Goal: Transaction & Acquisition: Purchase product/service

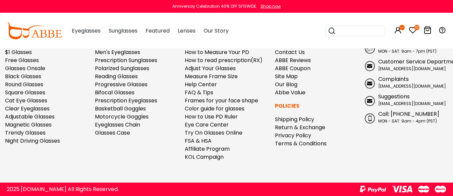
scroll to position [3421, 0]
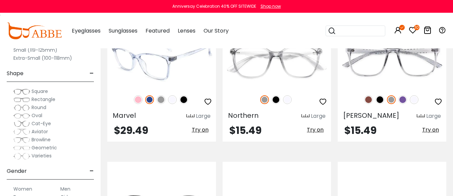
scroll to position [335, 0]
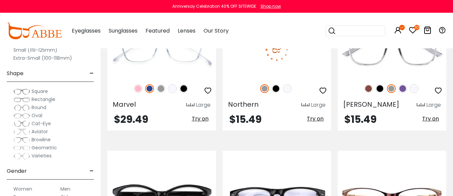
click at [289, 93] on img at bounding box center [287, 88] width 9 height 9
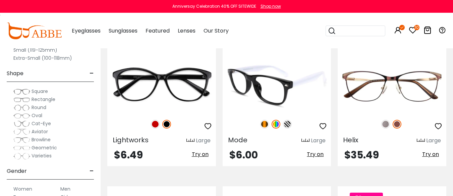
scroll to position [470, 0]
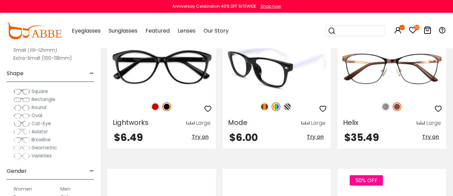
click at [263, 111] on img at bounding box center [264, 106] width 9 height 9
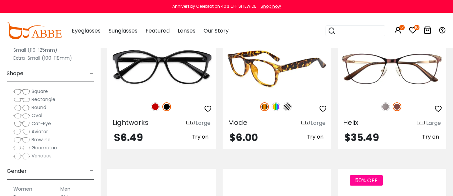
click at [275, 111] on img at bounding box center [276, 106] width 9 height 9
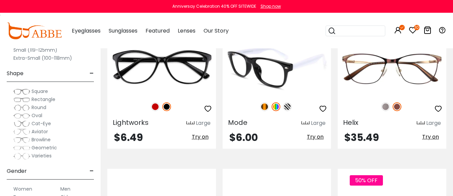
click at [288, 111] on img at bounding box center [287, 106] width 9 height 9
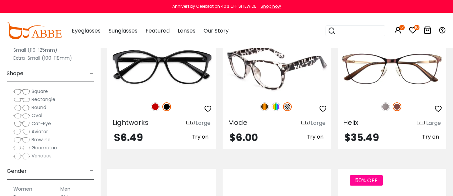
click at [277, 111] on img at bounding box center [276, 106] width 9 height 9
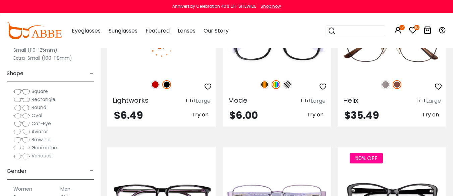
scroll to position [503, 0]
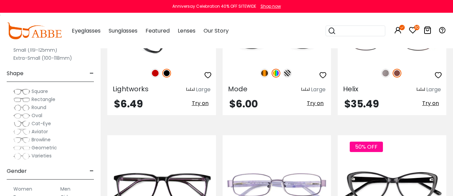
click at [155, 77] on img at bounding box center [155, 73] width 9 height 9
click at [166, 77] on img at bounding box center [166, 73] width 9 height 9
click at [155, 61] on img at bounding box center [161, 34] width 109 height 54
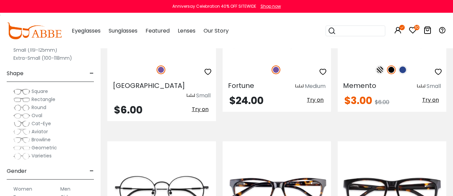
scroll to position [671, 0]
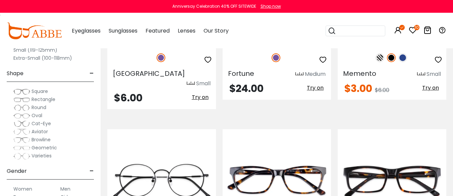
click at [171, 46] on img at bounding box center [161, 19] width 109 height 54
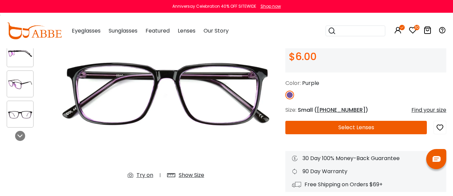
scroll to position [67, 0]
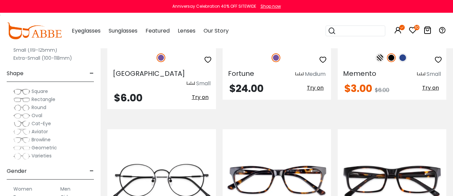
click at [404, 62] on img at bounding box center [402, 57] width 9 height 9
click at [391, 62] on img at bounding box center [391, 57] width 9 height 9
click at [378, 62] on img at bounding box center [380, 57] width 9 height 9
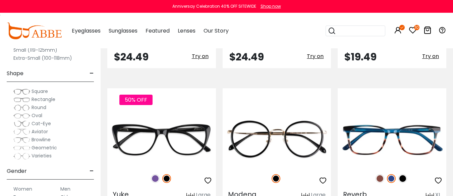
scroll to position [1342, 0]
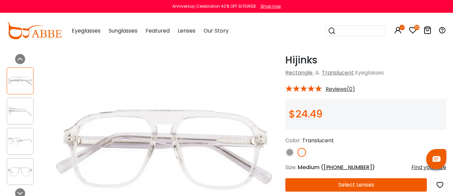
scroll to position [34, 0]
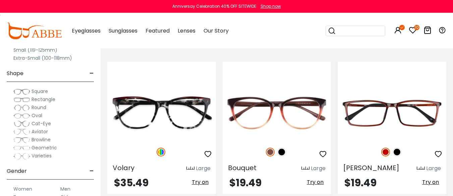
scroll to position [1509, 0]
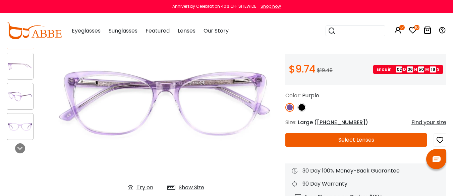
scroll to position [67, 0]
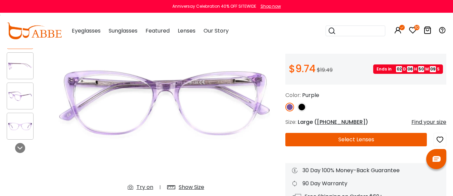
click at [440, 146] on icon "button" at bounding box center [440, 139] width 8 height 12
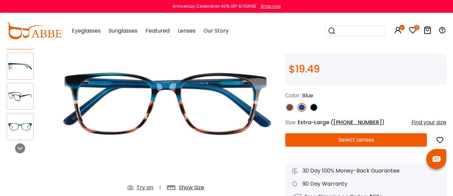
scroll to position [67, 0]
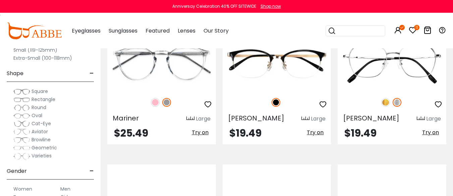
scroll to position [1677, 0]
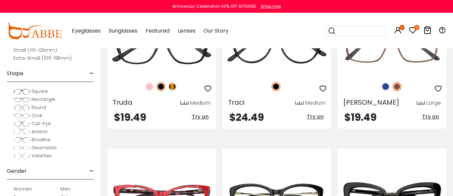
scroll to position [1845, 0]
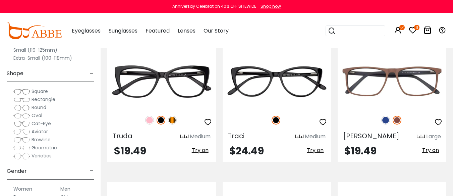
drag, startPoint x: 284, startPoint y: 88, endPoint x: 281, endPoint y: 89, distance: 3.5
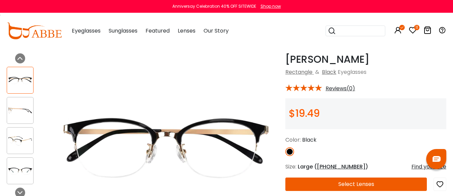
scroll to position [34, 0]
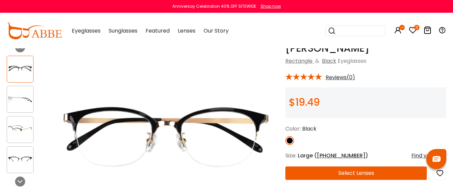
click at [28, 100] on img at bounding box center [20, 99] width 26 height 13
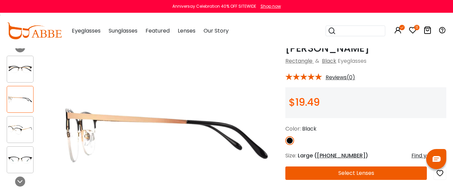
click at [20, 132] on img at bounding box center [20, 129] width 26 height 13
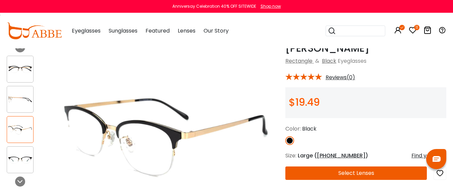
scroll to position [67, 0]
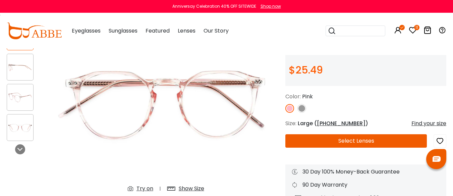
scroll to position [67, 0]
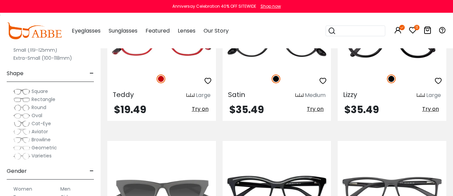
scroll to position [2013, 0]
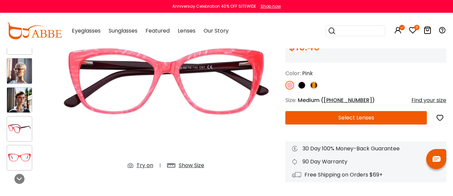
scroll to position [101, 0]
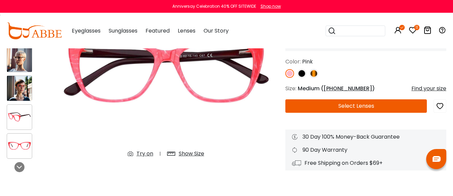
click at [333, 113] on button "Select Lenses" at bounding box center [356, 105] width 142 height 13
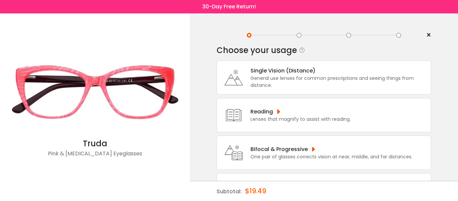
click at [305, 152] on div "Bifocal & Progressive" at bounding box center [332, 149] width 162 height 8
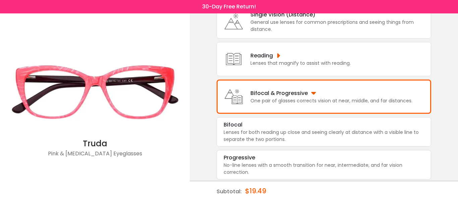
scroll to position [62, 0]
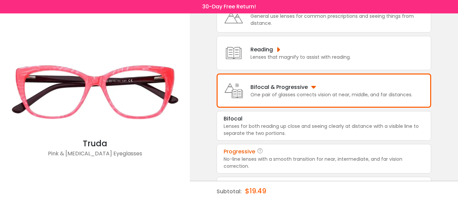
click at [304, 156] on div "Progressive" at bounding box center [324, 152] width 201 height 8
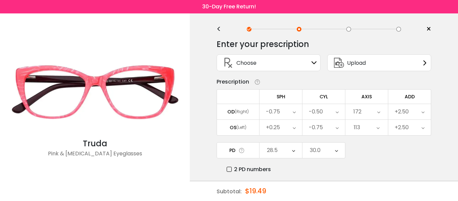
scroll to position [0, 0]
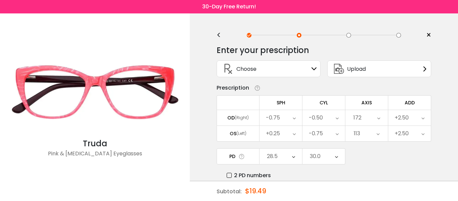
click at [315, 68] on icon at bounding box center [314, 68] width 5 height 5
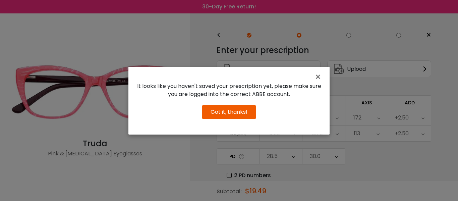
click at [237, 119] on button "Got it, thanks!" at bounding box center [229, 112] width 54 height 14
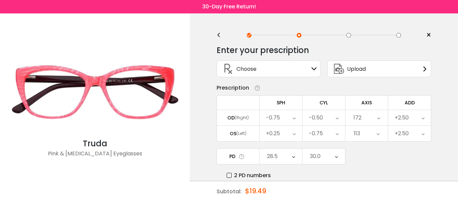
click at [314, 68] on icon at bounding box center [314, 68] width 5 height 5
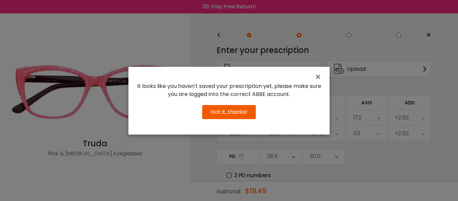
click at [227, 118] on button "Got it, thanks!" at bounding box center [229, 112] width 54 height 14
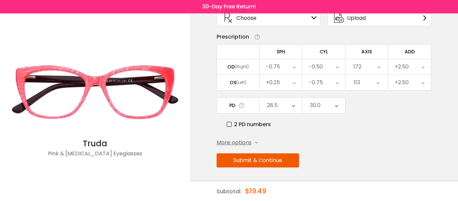
scroll to position [56, 0]
click at [278, 160] on button "Submit & Continue" at bounding box center [258, 160] width 83 height 14
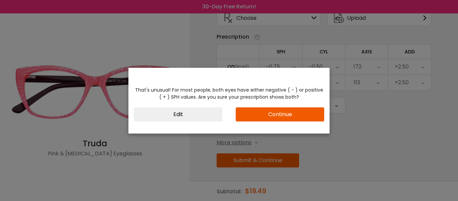
click at [278, 112] on button "Continue" at bounding box center [280, 114] width 89 height 14
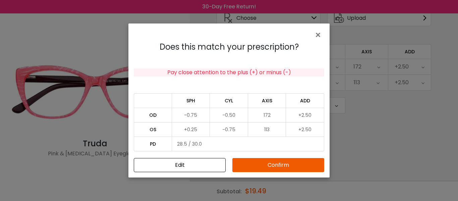
click at [279, 165] on button "Confirm" at bounding box center [278, 165] width 92 height 14
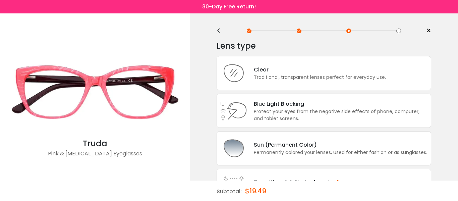
scroll to position [0, 0]
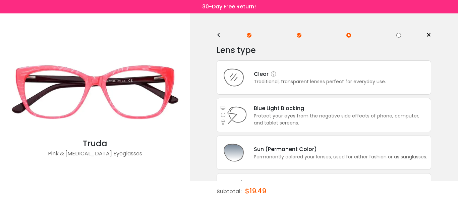
click at [303, 79] on div "Traditional, transparent lenses perfect for everyday use." at bounding box center [320, 81] width 132 height 7
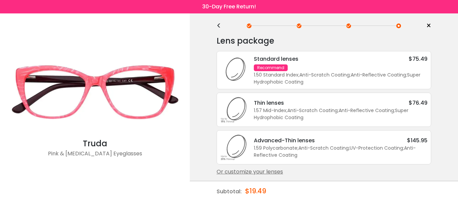
scroll to position [15, 0]
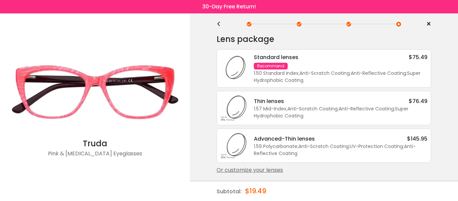
click at [323, 65] on div "Standard lenses $75.49 Recommend 1.50 Standard Index ; Anti-Scratch Coating ; A…" at bounding box center [337, 68] width 180 height 31
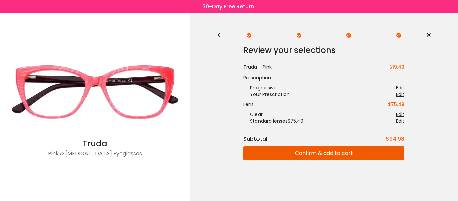
scroll to position [0, 0]
click at [313, 155] on button "Confirm & add to cart" at bounding box center [324, 153] width 161 height 14
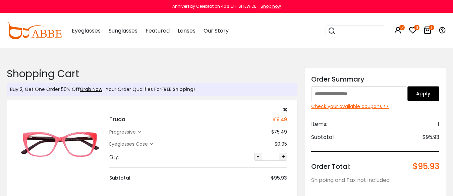
click at [367, 107] on div "Check your available coupons >>" at bounding box center [375, 106] width 128 height 7
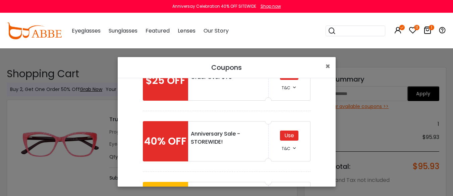
scroll to position [34, 0]
click at [283, 137] on div "Use" at bounding box center [289, 135] width 18 height 10
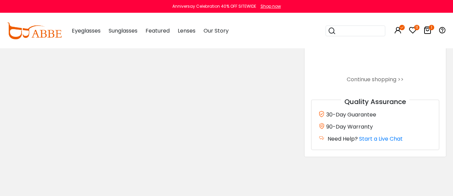
scroll to position [134, 0]
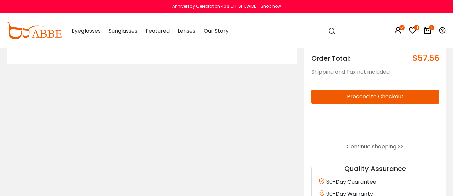
click at [414, 30] on icon at bounding box center [413, 30] width 8 height 8
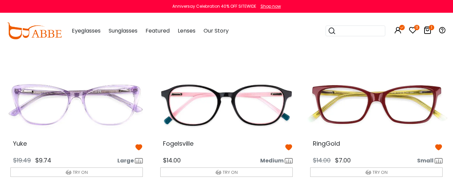
scroll to position [34, 0]
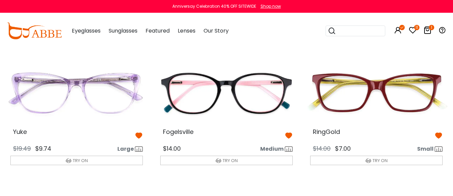
click at [405, 107] on img at bounding box center [376, 93] width 143 height 72
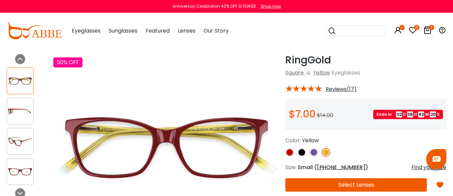
scroll to position [34, 0]
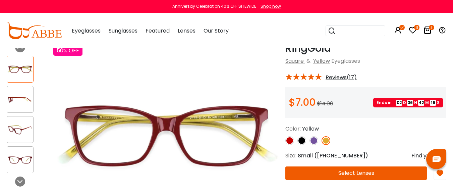
click at [18, 129] on img at bounding box center [20, 129] width 26 height 13
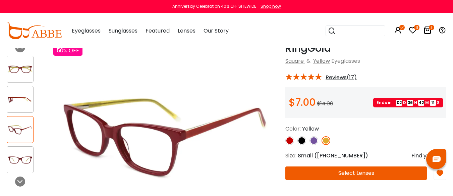
click at [25, 160] on img at bounding box center [20, 159] width 26 height 13
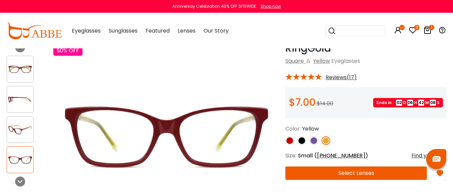
click at [28, 70] on img at bounding box center [20, 69] width 26 height 13
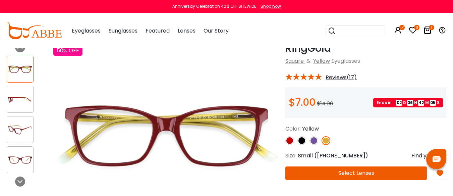
click at [22, 131] on img at bounding box center [20, 129] width 26 height 13
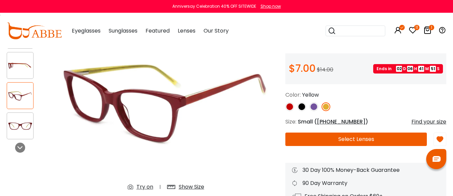
scroll to position [67, 0]
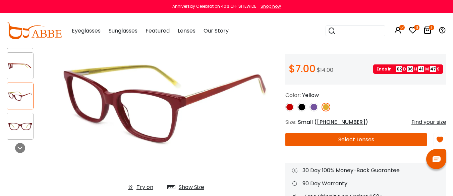
click at [286, 111] on img at bounding box center [289, 107] width 9 height 9
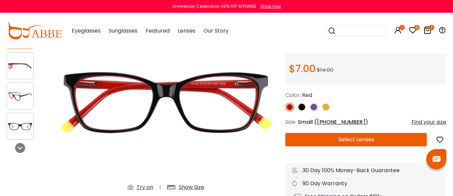
click at [302, 111] on img at bounding box center [302, 107] width 9 height 9
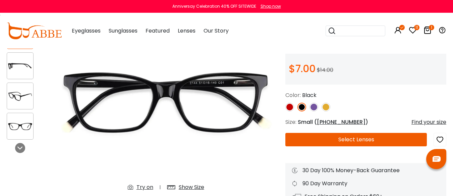
click at [313, 111] on img at bounding box center [314, 107] width 9 height 9
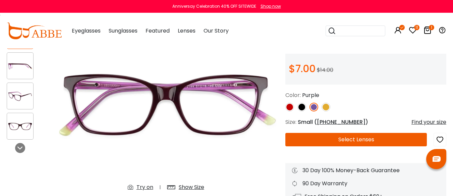
click at [327, 111] on img at bounding box center [326, 107] width 9 height 9
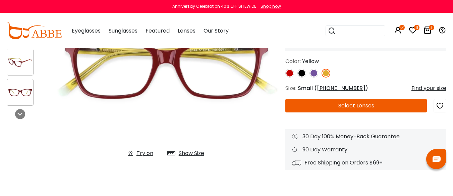
scroll to position [101, 0]
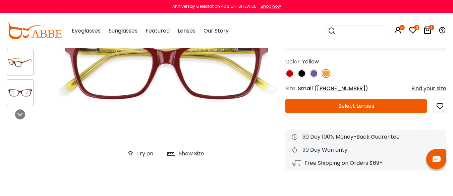
click at [346, 113] on button "Select Lenses" at bounding box center [356, 105] width 142 height 13
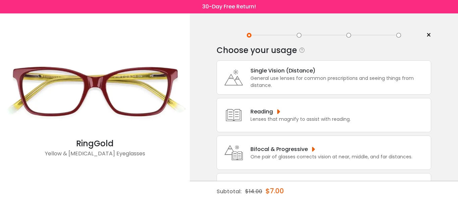
click at [309, 150] on div "Bifocal & Progressive" at bounding box center [332, 149] width 162 height 8
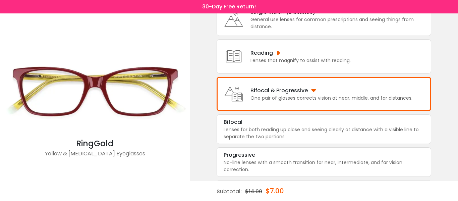
scroll to position [64, 0]
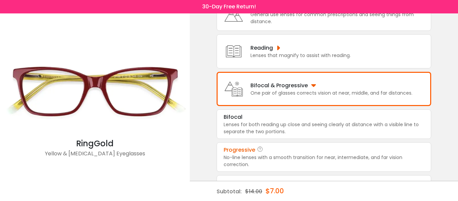
click at [307, 154] on div "Progressive" at bounding box center [324, 150] width 201 height 8
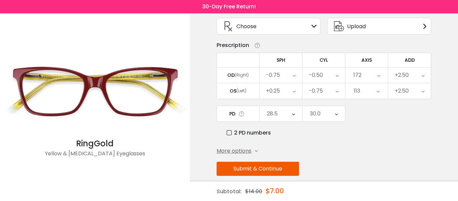
scroll to position [56, 0]
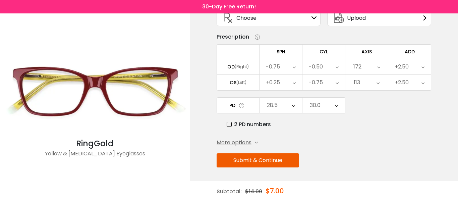
click at [263, 159] on button "Submit & Continue" at bounding box center [258, 160] width 83 height 14
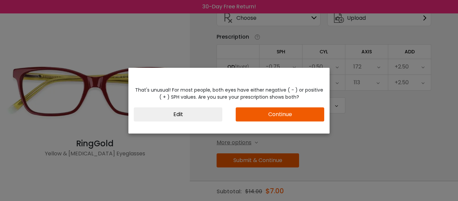
click at [268, 113] on button "Continue" at bounding box center [280, 114] width 89 height 14
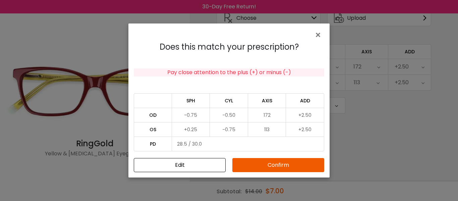
click at [269, 164] on button "Confirm" at bounding box center [278, 165] width 92 height 14
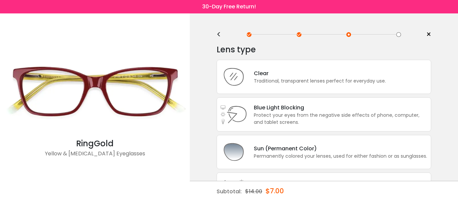
scroll to position [0, 0]
click at [310, 76] on div "Clear" at bounding box center [320, 74] width 132 height 8
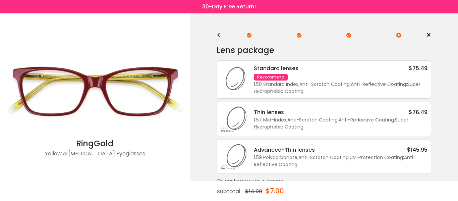
click at [309, 82] on div "Standard lenses $75.49 Recommend 1.50 Standard Index ; Anti-Scratch Coating ; A…" at bounding box center [337, 79] width 180 height 31
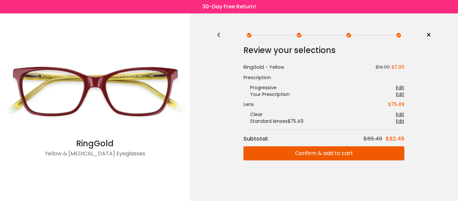
click at [315, 153] on button "Confirm & add to cart" at bounding box center [324, 153] width 161 height 14
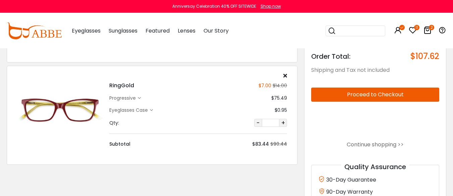
scroll to position [134, 0]
